Goal: Task Accomplishment & Management: Manage account settings

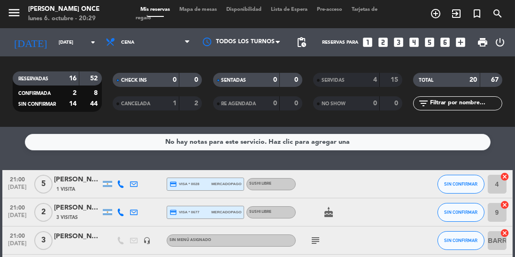
click at [312, 243] on icon "subject" at bounding box center [315, 240] width 11 height 11
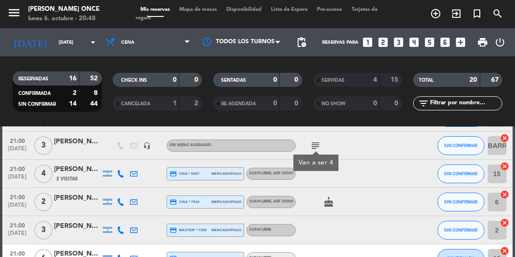
scroll to position [96, 0]
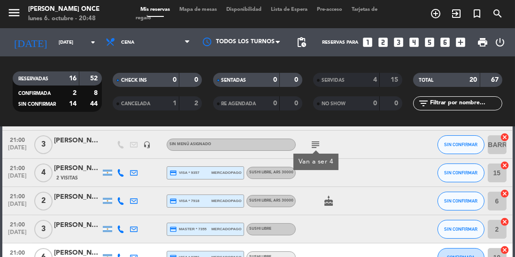
click at [84, 187] on div "21:00 [DATE] 2 [PERSON_NAME] credit_card visa * 7918 mercadopago Sushi libre , …" at bounding box center [256, 201] width 509 height 28
click at [67, 166] on div "[PERSON_NAME]" at bounding box center [77, 168] width 47 height 11
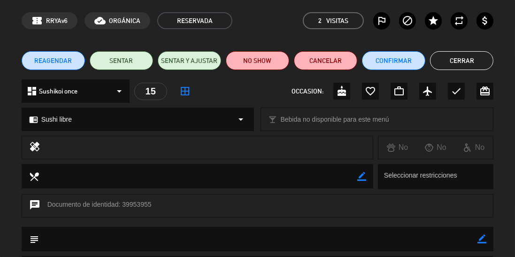
scroll to position [36, 0]
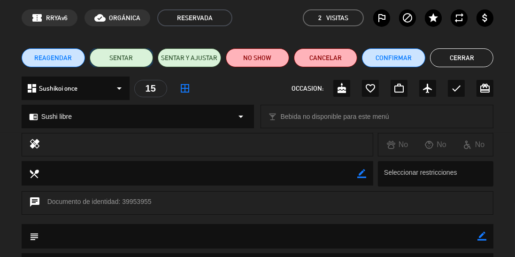
click at [119, 53] on button "SENTAR" at bounding box center [121, 57] width 63 height 19
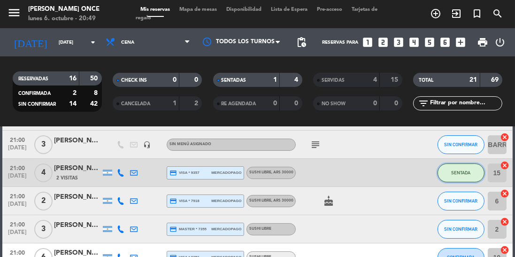
click at [468, 173] on span "SENTADA" at bounding box center [460, 172] width 19 height 5
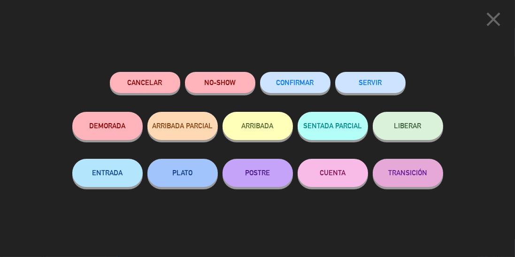
click at [382, 79] on button "SERVIR" at bounding box center [370, 82] width 70 height 21
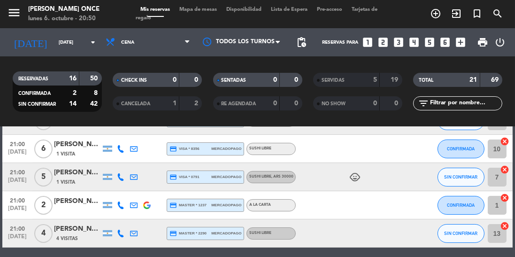
scroll to position [158, 0]
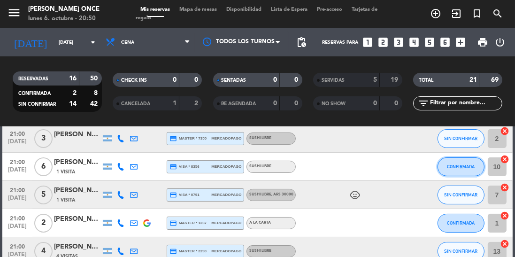
click at [445, 168] on button "CONFIRMADA" at bounding box center [460, 166] width 47 height 19
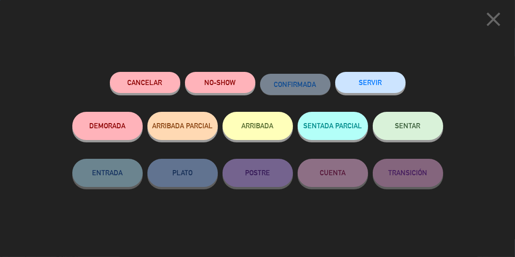
click at [379, 87] on button "SERVIR" at bounding box center [370, 82] width 70 height 21
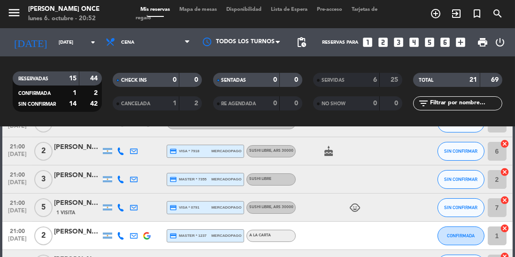
scroll to position [119, 0]
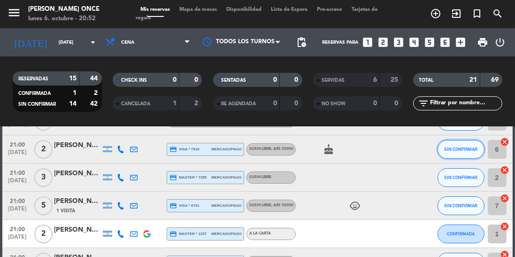
click at [458, 156] on button "SIN CONFIRMAR" at bounding box center [460, 149] width 47 height 19
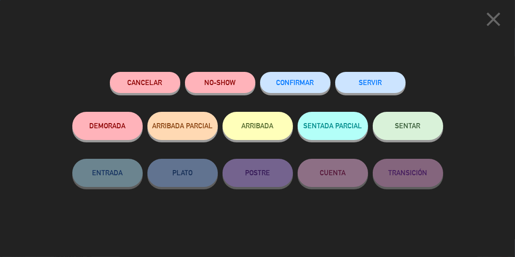
click at [368, 92] on button "SERVIR" at bounding box center [370, 82] width 70 height 21
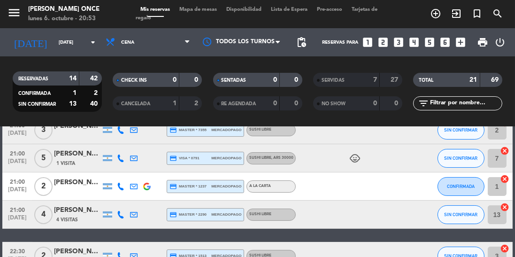
scroll to position [144, 0]
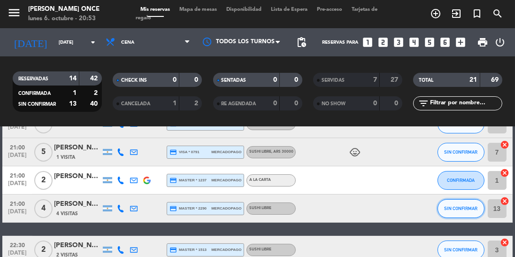
click at [458, 210] on span "SIN CONFIRMAR" at bounding box center [460, 207] width 33 height 5
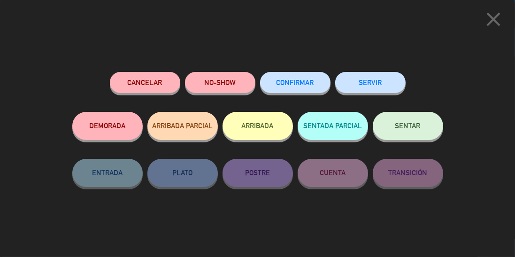
click at [379, 79] on button "SERVIR" at bounding box center [370, 82] width 70 height 21
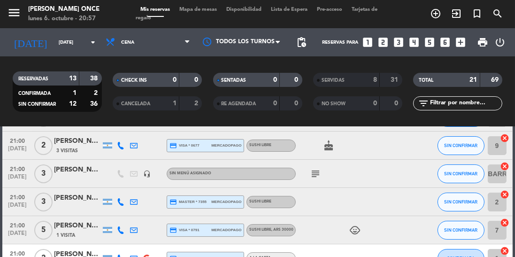
scroll to position [66, 0]
click at [456, 177] on button "SIN CONFIRMAR" at bounding box center [460, 174] width 47 height 19
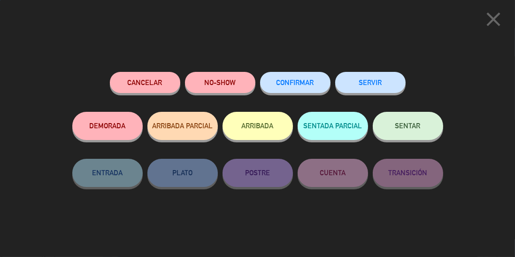
click at [375, 85] on button "SERVIR" at bounding box center [370, 82] width 70 height 21
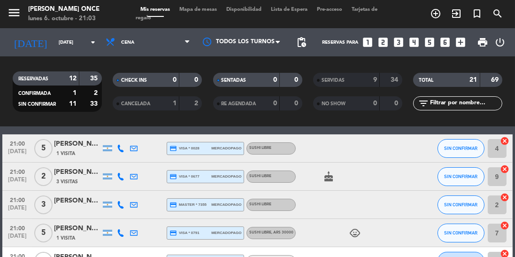
scroll to position [39, 0]
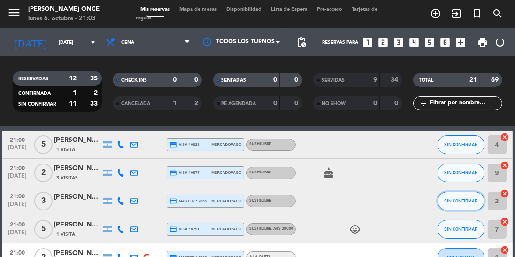
click at [464, 200] on span "SIN CONFIRMAR" at bounding box center [460, 200] width 33 height 5
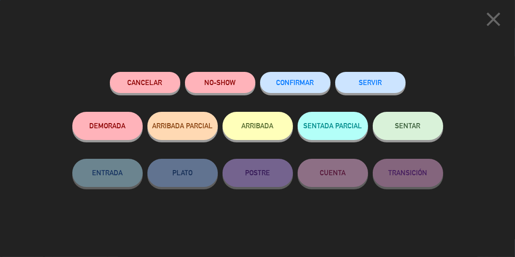
click at [472, 70] on div "close Cancelar NO-SHOW CONFIRMAR SERVIR DEMORADA ARRIBADA PARCIAL ARRIBADA SENT…" at bounding box center [257, 128] width 515 height 257
click at [494, 18] on icon "close" at bounding box center [492, 19] width 23 height 23
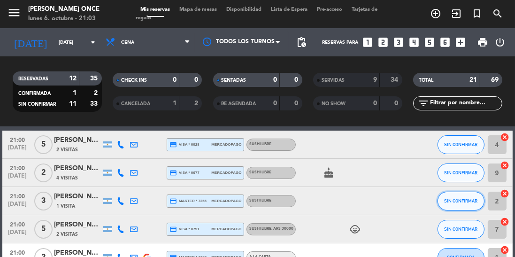
click at [449, 200] on span "SIN CONFIRMAR" at bounding box center [460, 200] width 33 height 5
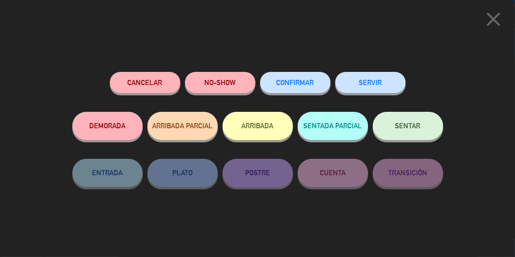
click at [377, 78] on button "SERVIR" at bounding box center [370, 82] width 70 height 21
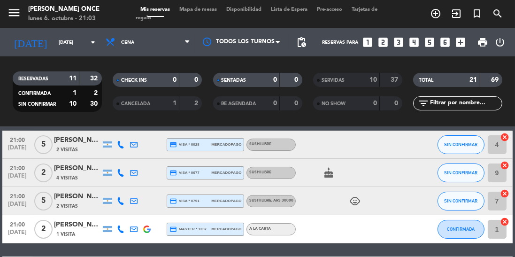
click at [459, 147] on button "SIN CONFIRMAR" at bounding box center [460, 144] width 47 height 19
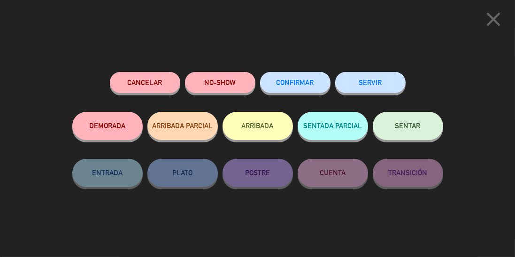
click at [374, 83] on button "SERVIR" at bounding box center [370, 82] width 70 height 21
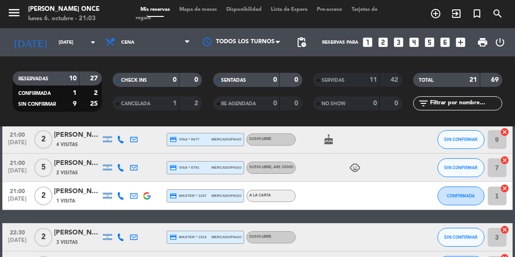
scroll to position [35, 0]
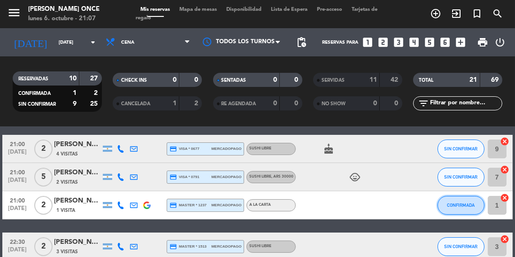
click at [470, 204] on span "CONFIRMADA" at bounding box center [461, 204] width 28 height 5
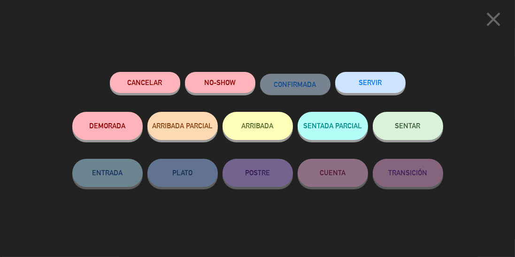
click at [385, 88] on button "SERVIR" at bounding box center [370, 82] width 70 height 21
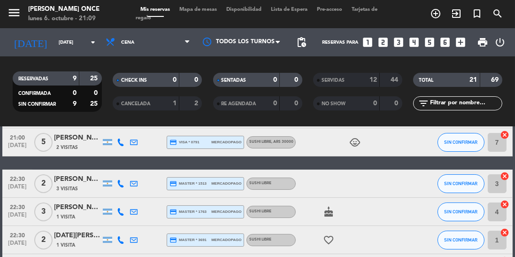
scroll to position [0, 0]
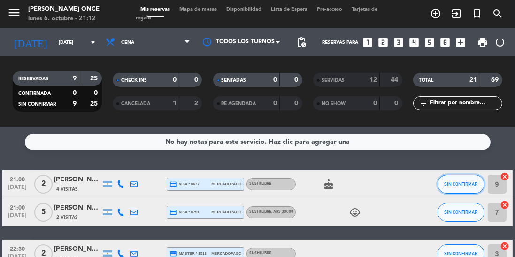
click at [458, 188] on button "SIN CONFIRMAR" at bounding box center [460, 184] width 47 height 19
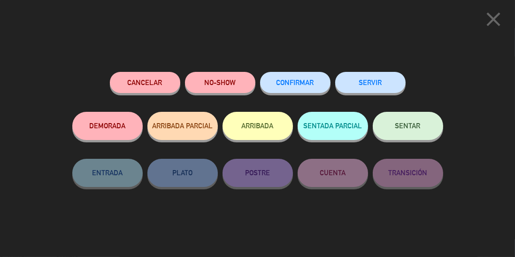
click at [491, 23] on icon "close" at bounding box center [492, 19] width 23 height 23
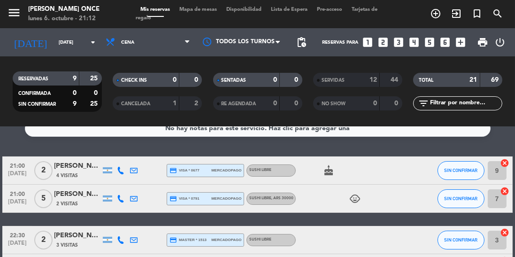
scroll to position [14, 0]
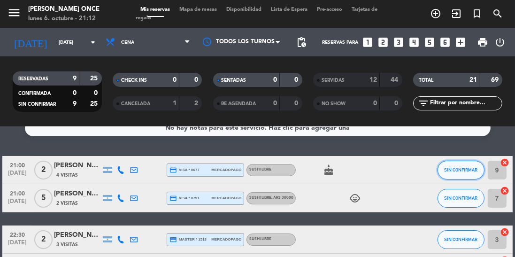
click at [449, 168] on span "SIN CONFIRMAR" at bounding box center [460, 169] width 33 height 5
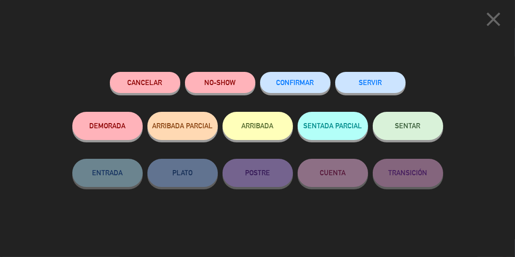
click at [385, 78] on button "SERVIR" at bounding box center [370, 82] width 70 height 21
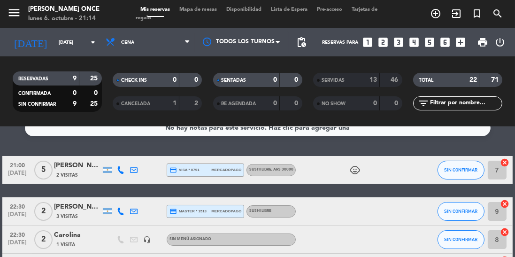
scroll to position [0, 0]
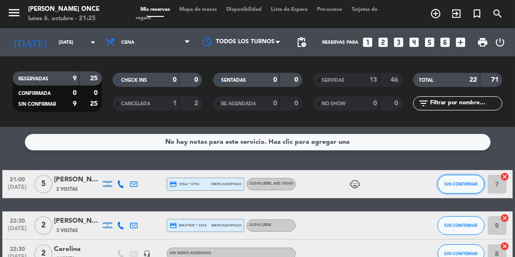
click at [467, 184] on span "SIN CONFIRMAR" at bounding box center [460, 183] width 33 height 5
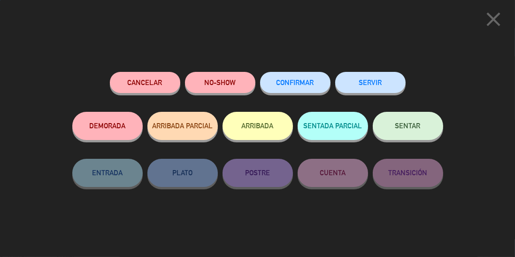
click at [392, 83] on button "SERVIR" at bounding box center [370, 82] width 70 height 21
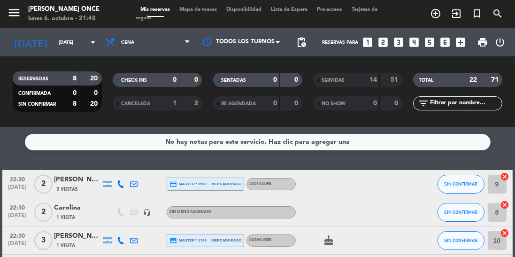
scroll to position [66, 0]
